Goal: Contribute content: Contribute content

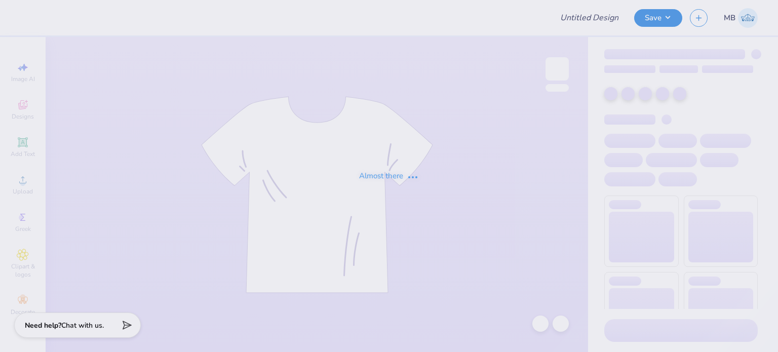
type input "temp"
type input "5"
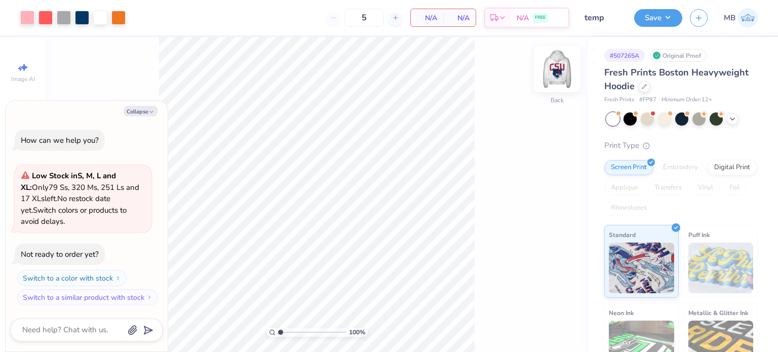
click at [549, 72] on img at bounding box center [557, 69] width 41 height 41
click at [559, 66] on img at bounding box center [557, 69] width 41 height 41
click at [556, 66] on img at bounding box center [557, 69] width 41 height 41
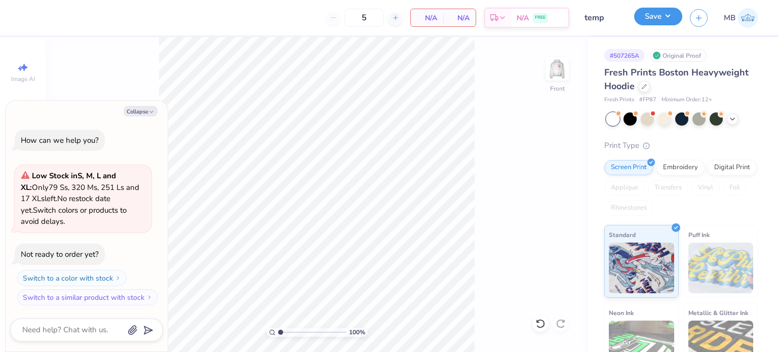
click at [658, 17] on button "Save" at bounding box center [658, 17] width 48 height 18
type textarea "x"
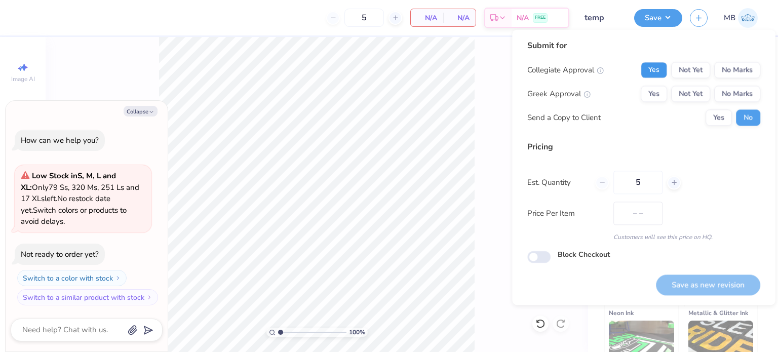
click at [652, 75] on button "Yes" at bounding box center [654, 70] width 26 height 16
click at [730, 92] on button "No Marks" at bounding box center [737, 94] width 46 height 16
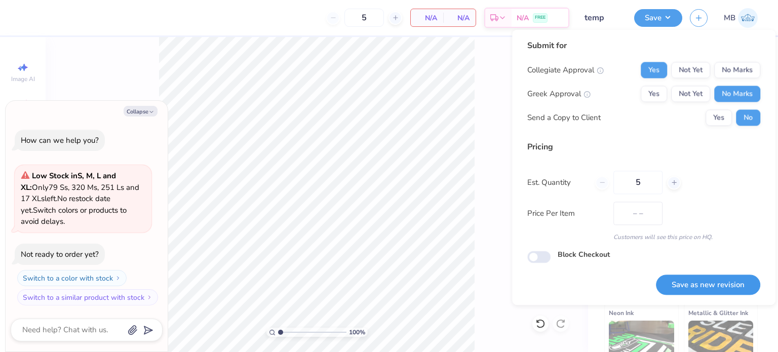
click at [701, 287] on button "Save as new revision" at bounding box center [708, 285] width 104 height 21
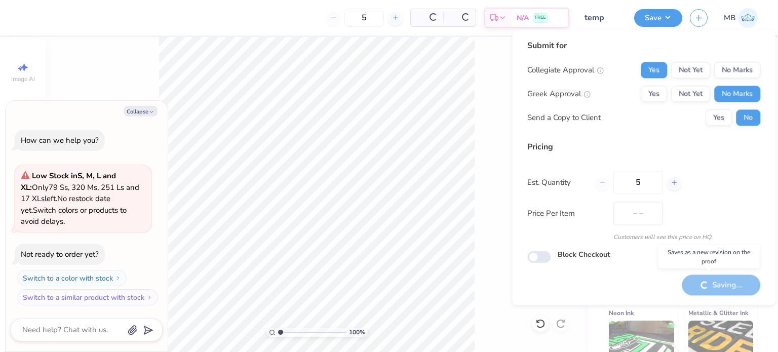
type input "$125.38"
type textarea "x"
